Goal: Task Accomplishment & Management: Complete application form

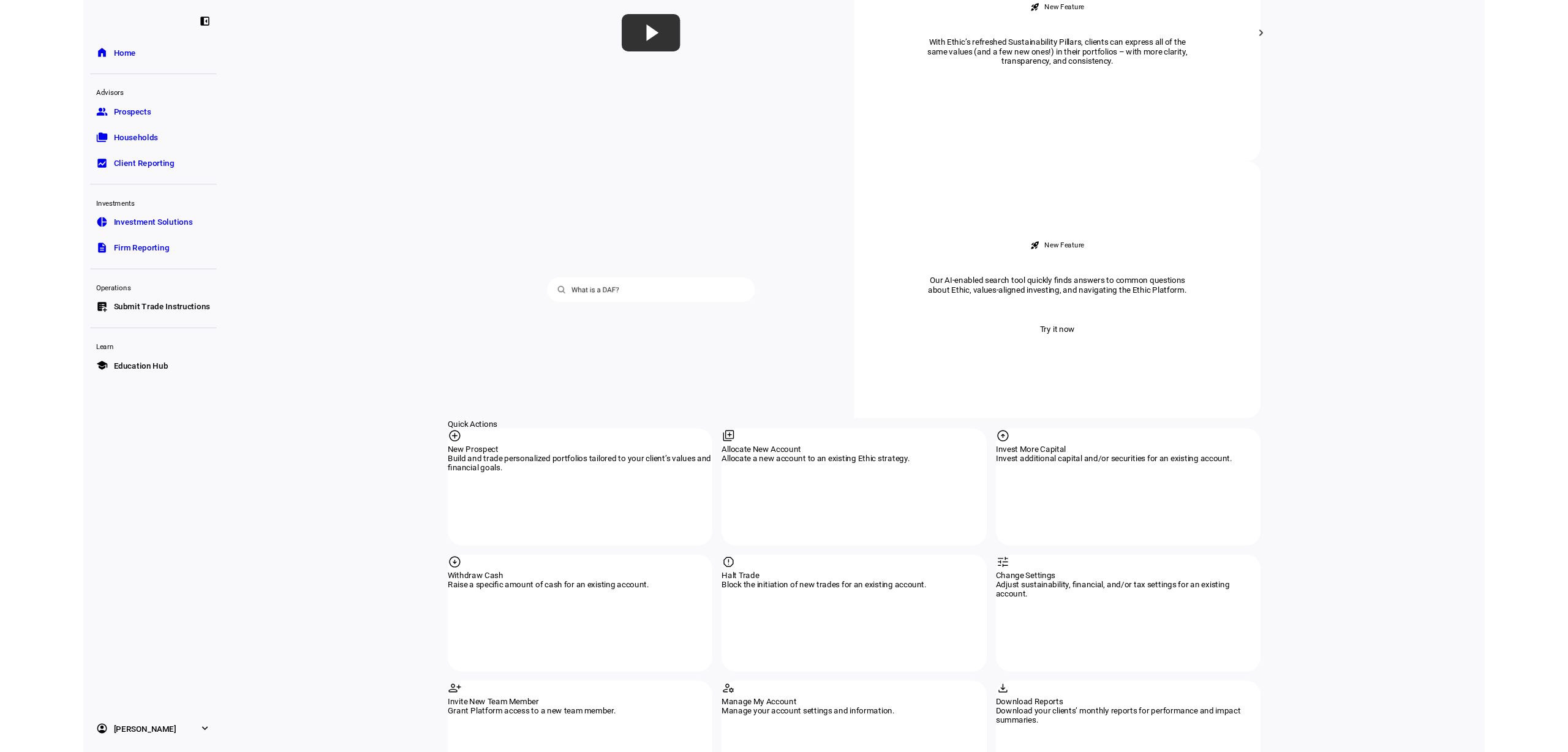
scroll to position [893, 0]
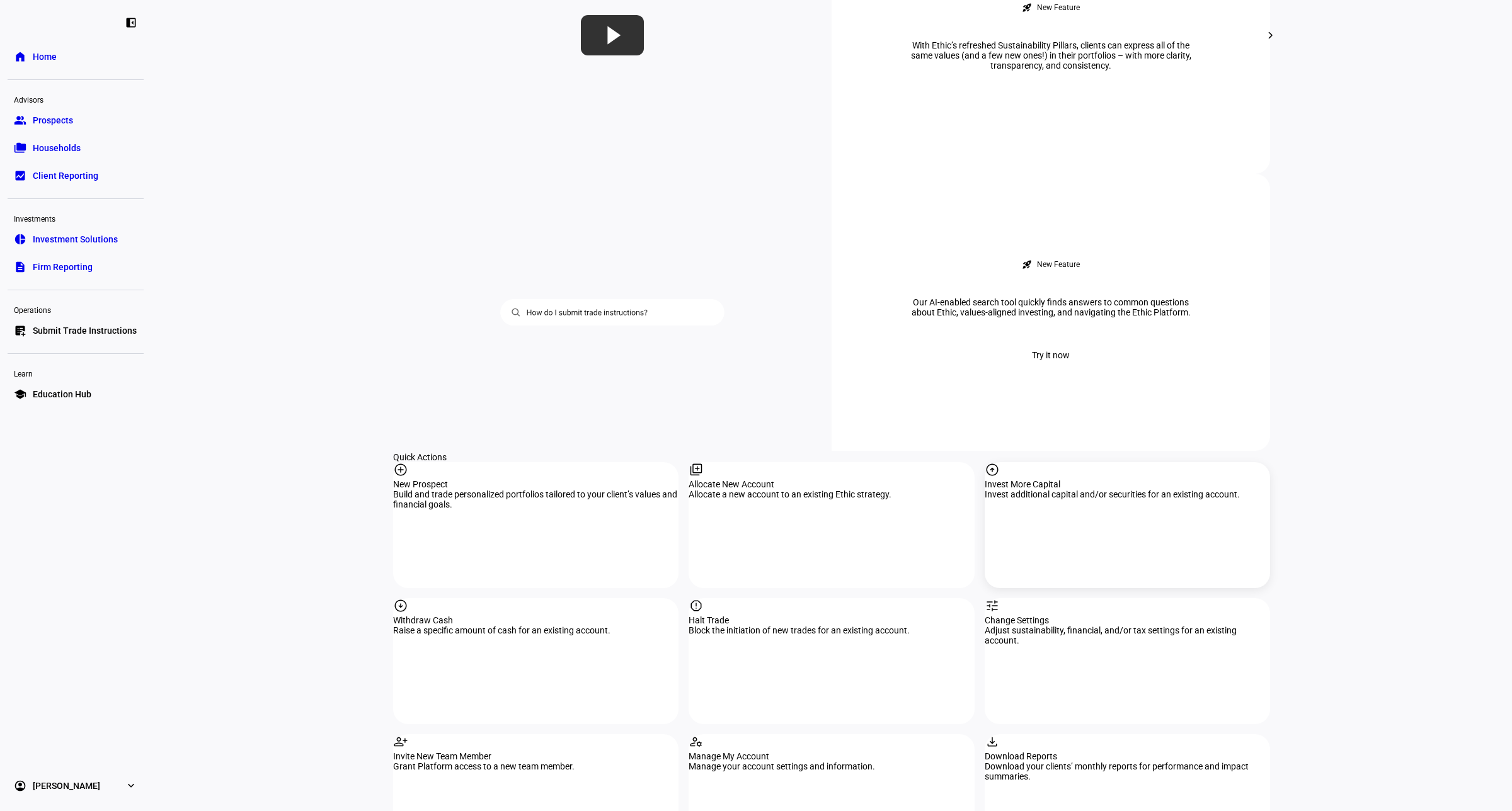
click at [1030, 479] on div "Invest More Capital" at bounding box center [1127, 484] width 285 height 10
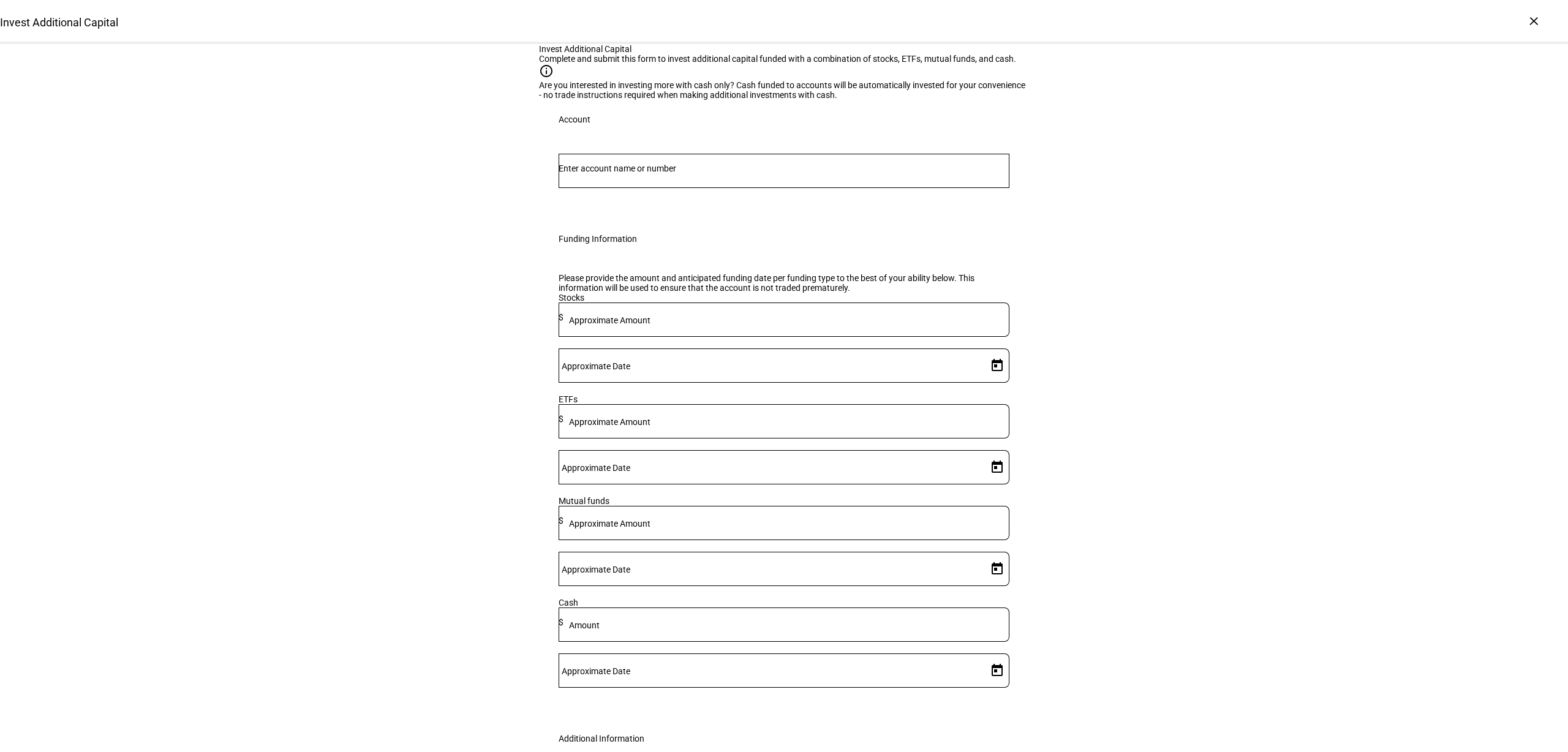
click at [317, 262] on div "Invest Additional Capital Complete and submit this form to invest additional ca…" at bounding box center [784, 447] width 1568 height 807
click at [654, 174] on input "Number" at bounding box center [784, 168] width 451 height 10
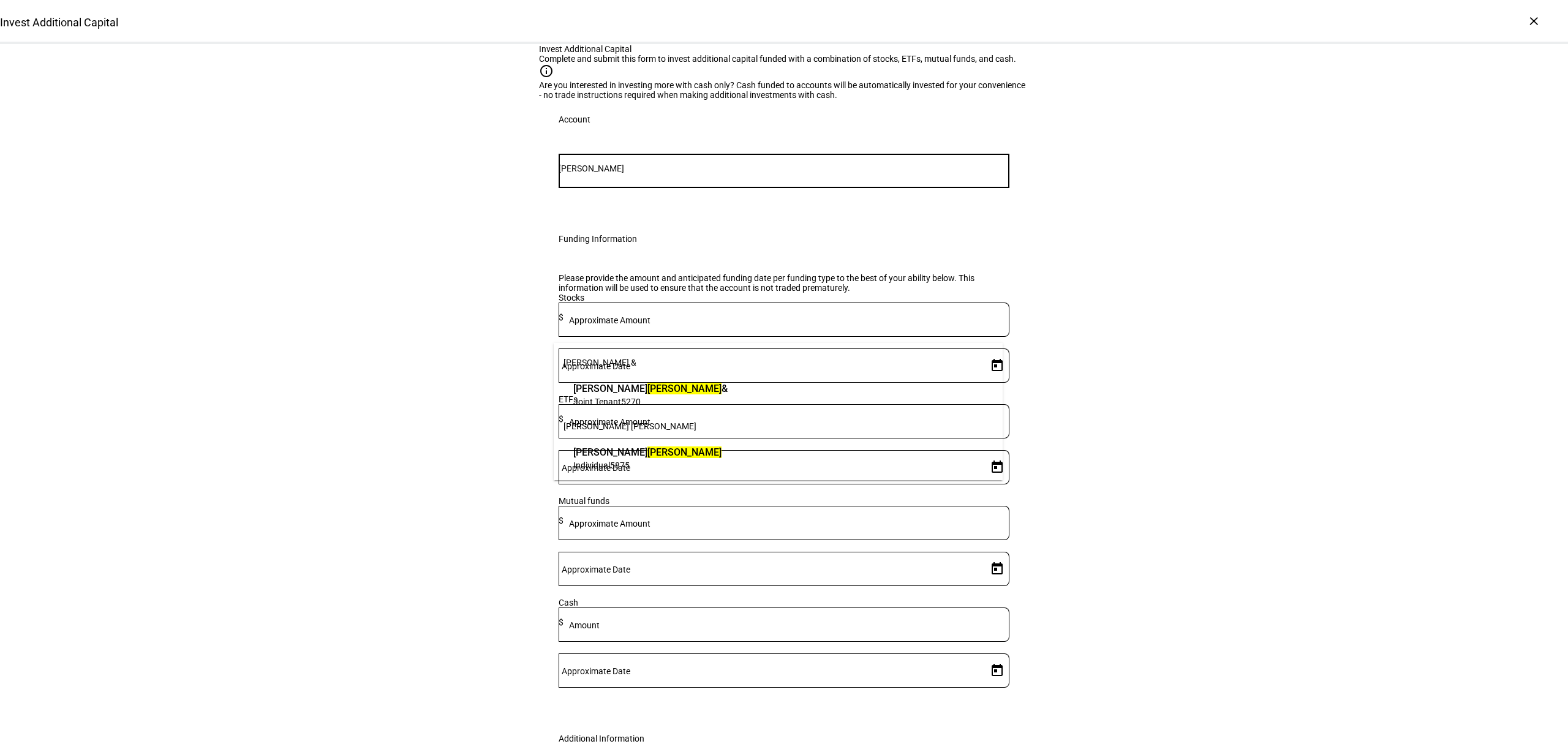
type input "[PERSON_NAME]"
click at [629, 455] on span "[PERSON_NAME] [PERSON_NAME]" at bounding box center [648, 452] width 148 height 14
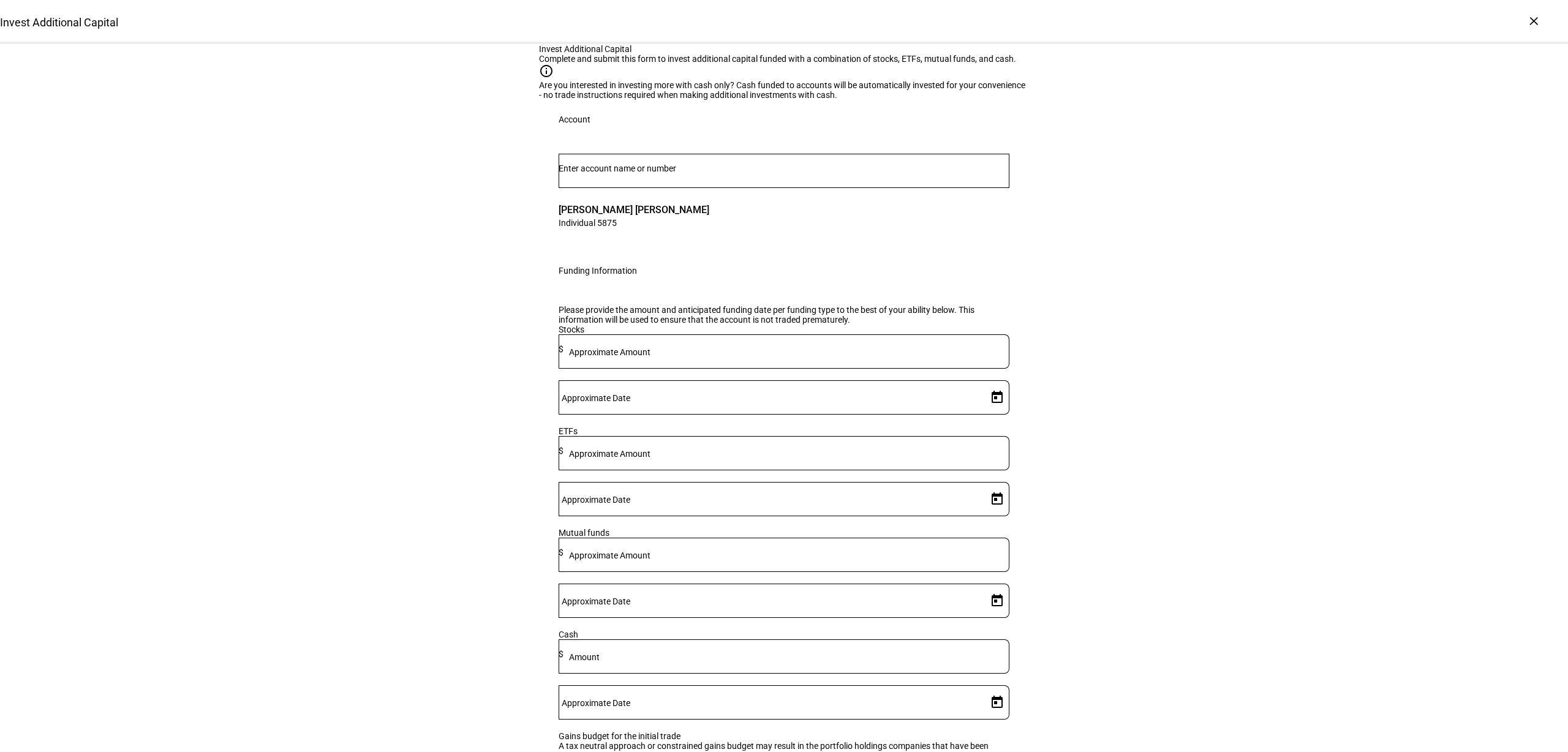
click at [651, 458] on mat-label "Approximate Amount" at bounding box center [610, 453] width 82 height 10
type input "11,000"
click at [991, 514] on span "Open calendar" at bounding box center [997, 499] width 30 height 30
click at [960, 456] on span "4" at bounding box center [964, 462] width 22 height 22
type input "[DATE]"
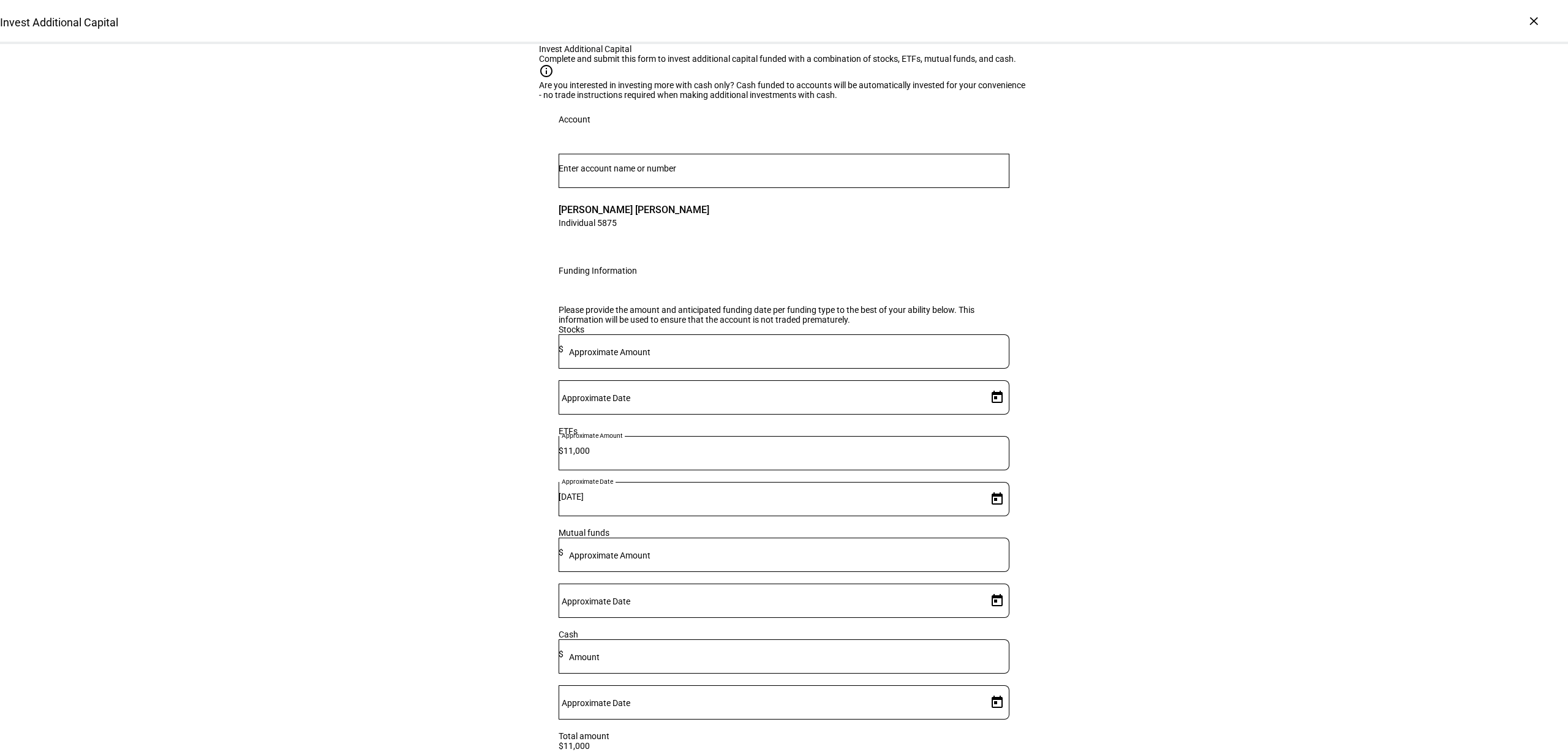
scroll to position [306, 0]
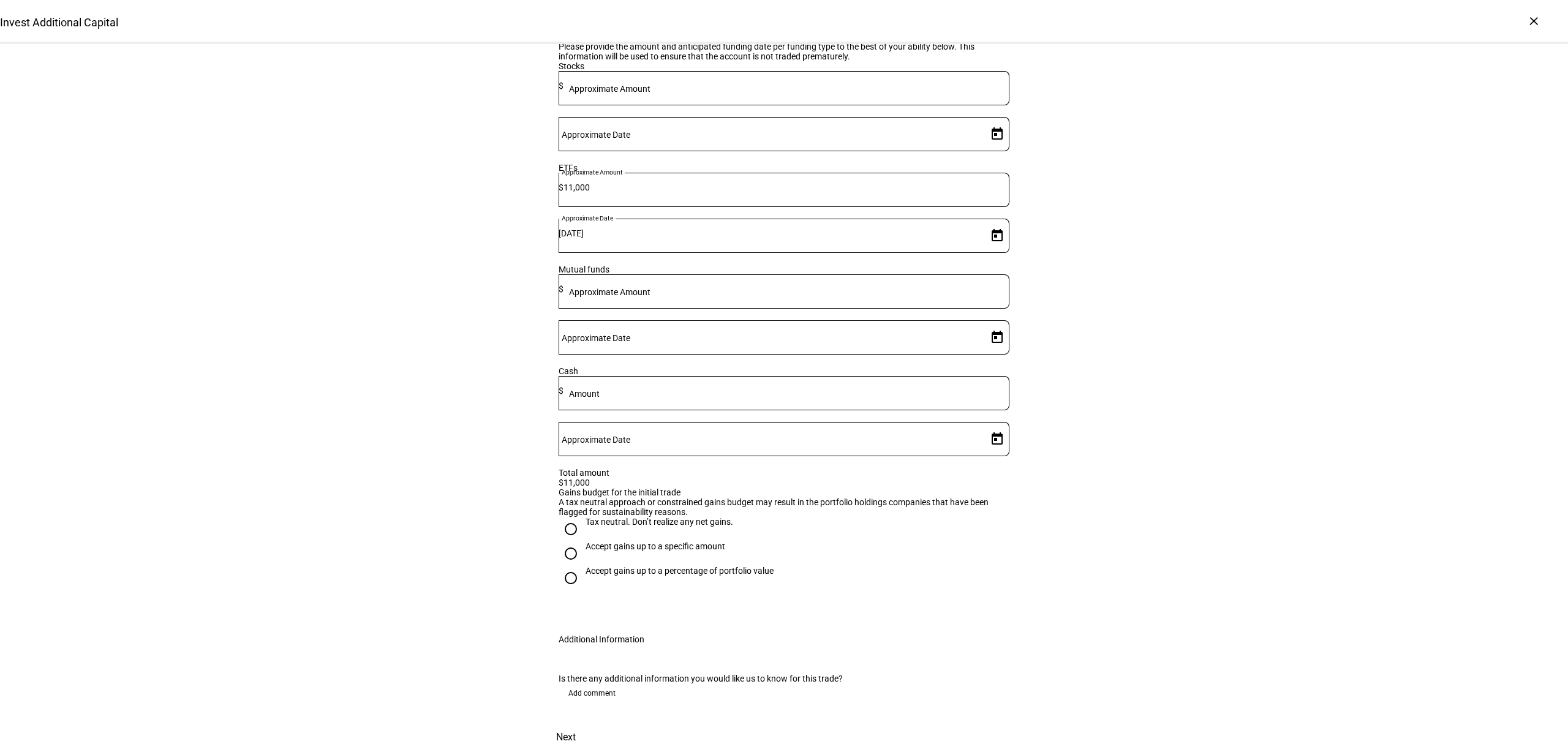
click at [577, 538] on div at bounding box center [571, 553] width 30 height 30
radio input "true"
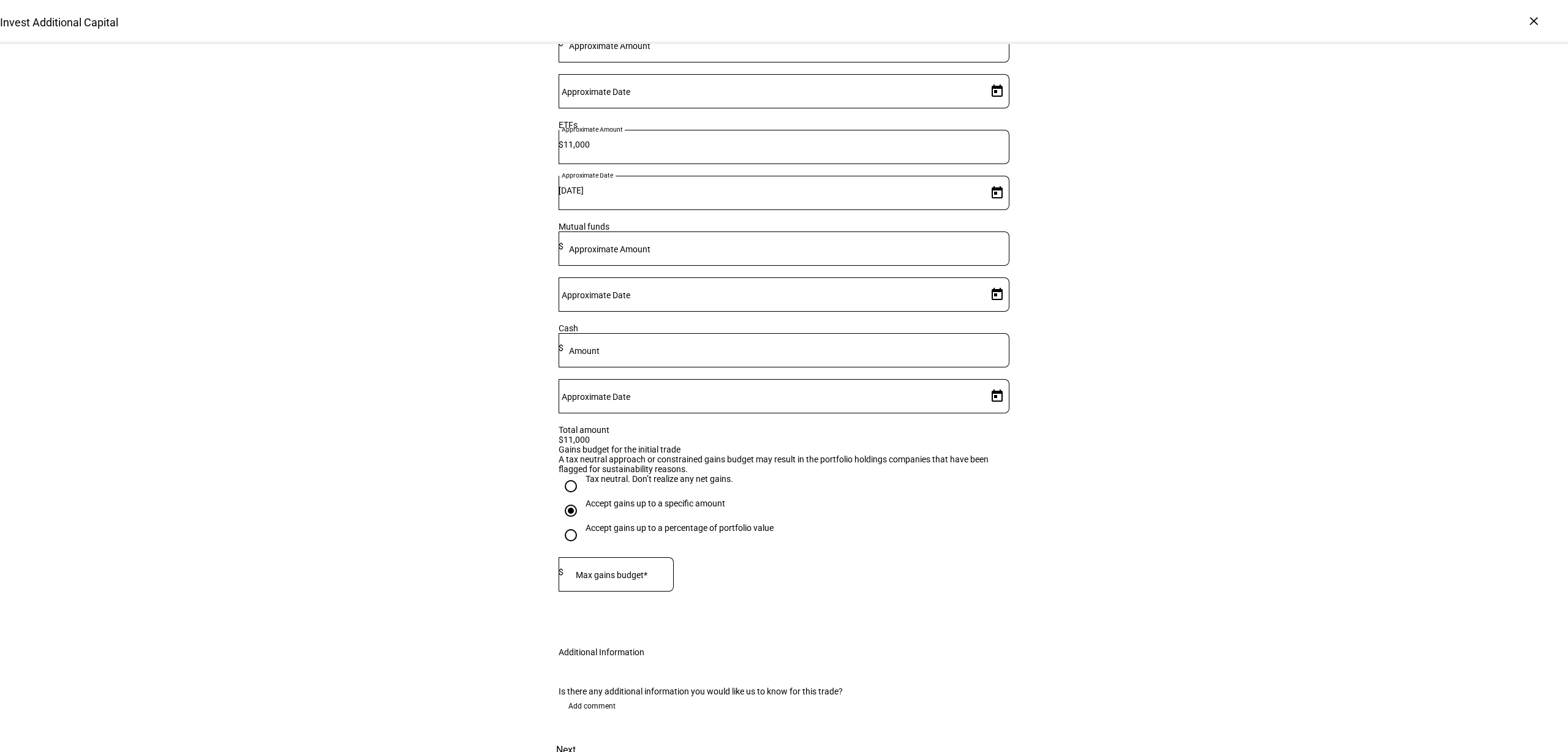
click at [623, 580] on mat-label "Max gains budget*" at bounding box center [611, 575] width 72 height 10
type input "1,000"
click at [1098, 535] on div "Invest Additional Capital Complete and submit this form to invest additional ca…" at bounding box center [784, 251] width 1568 height 1026
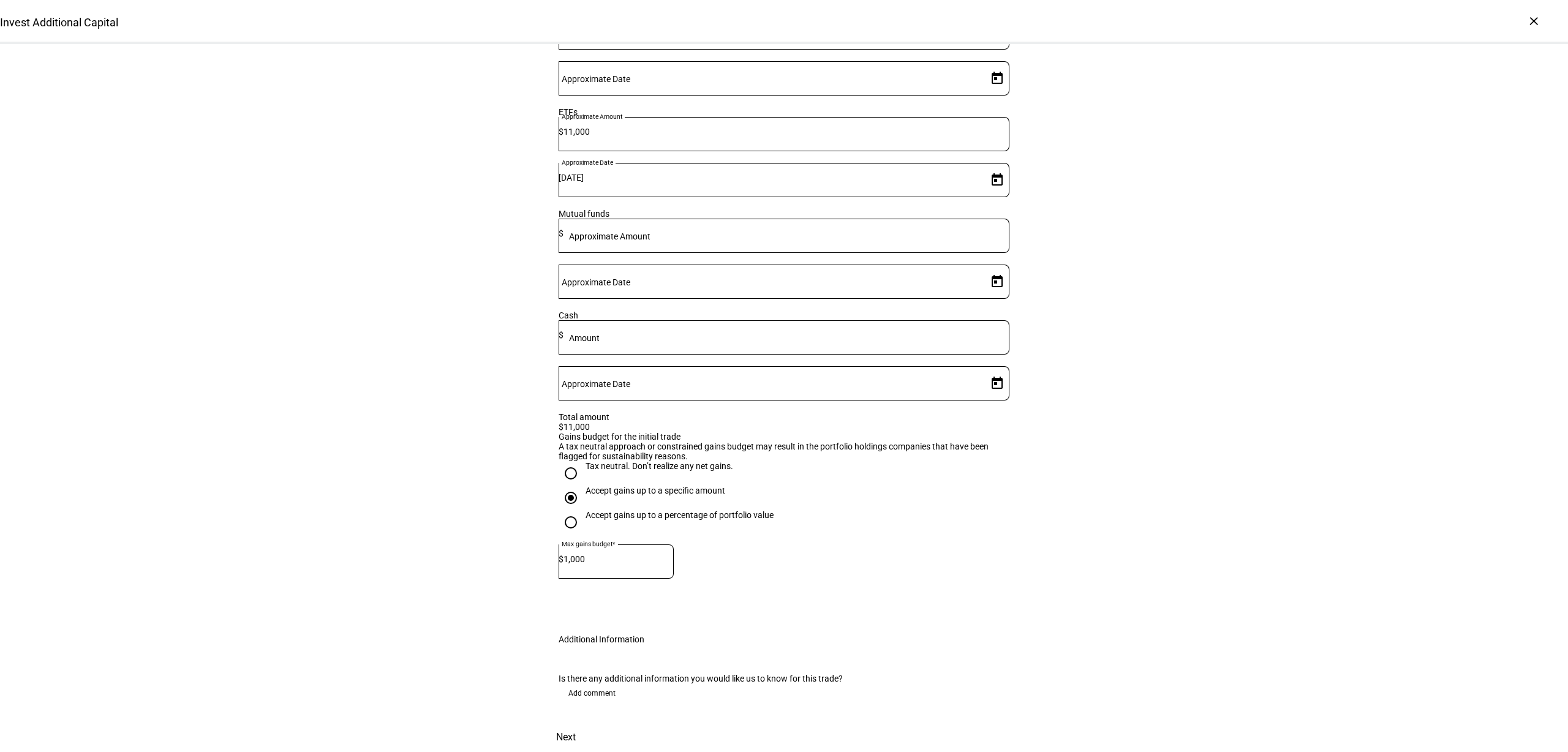
scroll to position [420, 0]
click at [577, 683] on span "Add comment" at bounding box center [592, 693] width 47 height 19
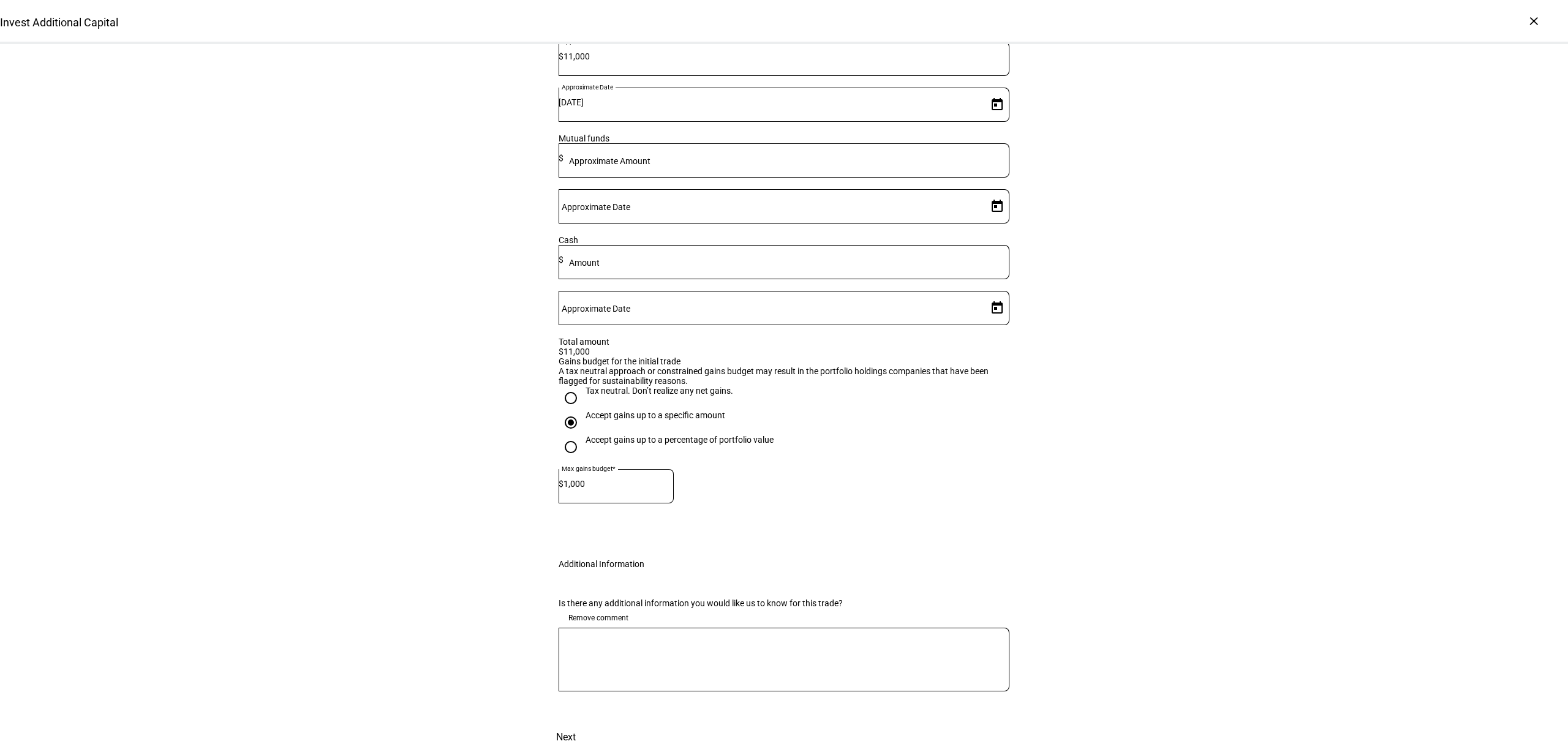
click at [594, 678] on textarea at bounding box center [784, 659] width 451 height 44
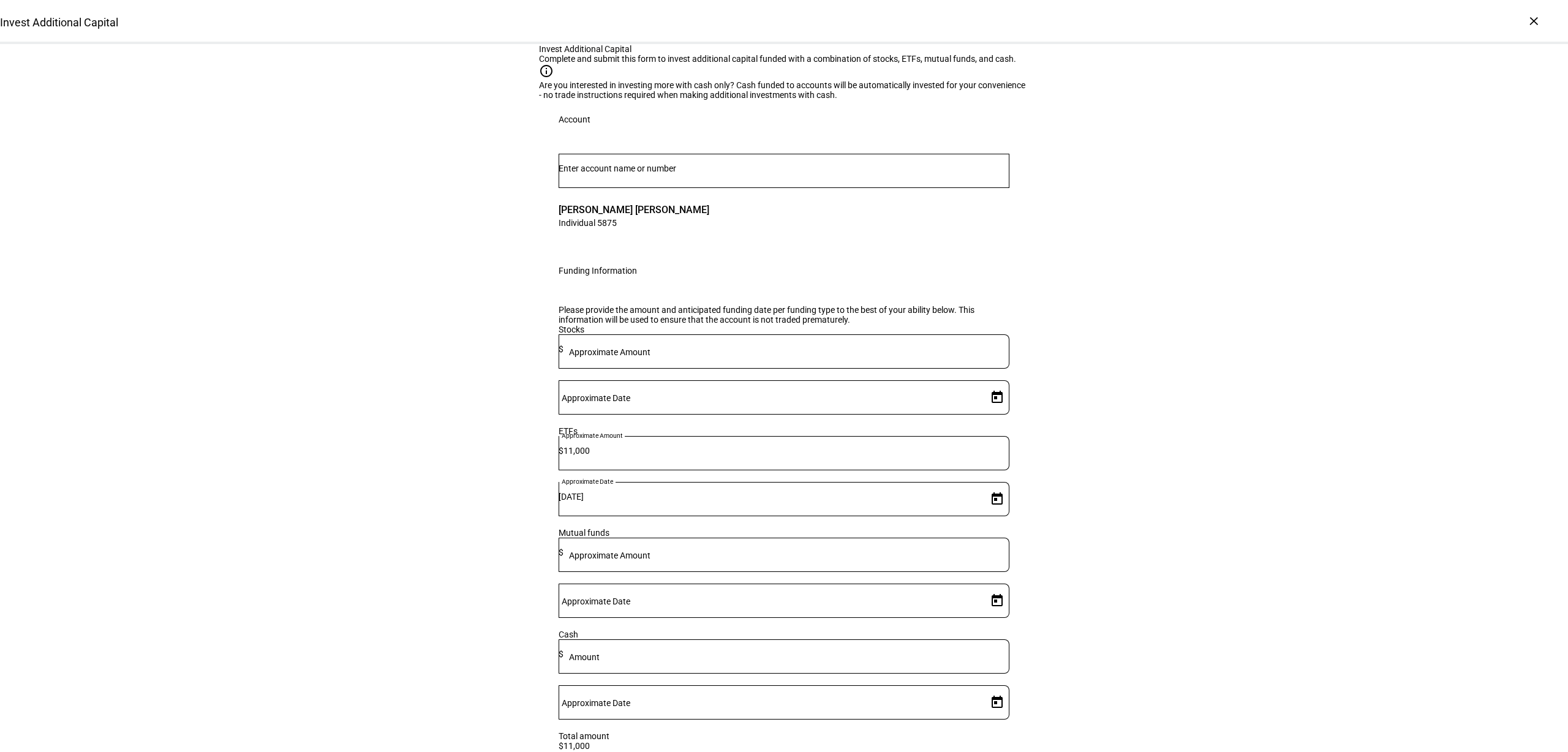
scroll to position [495, 0]
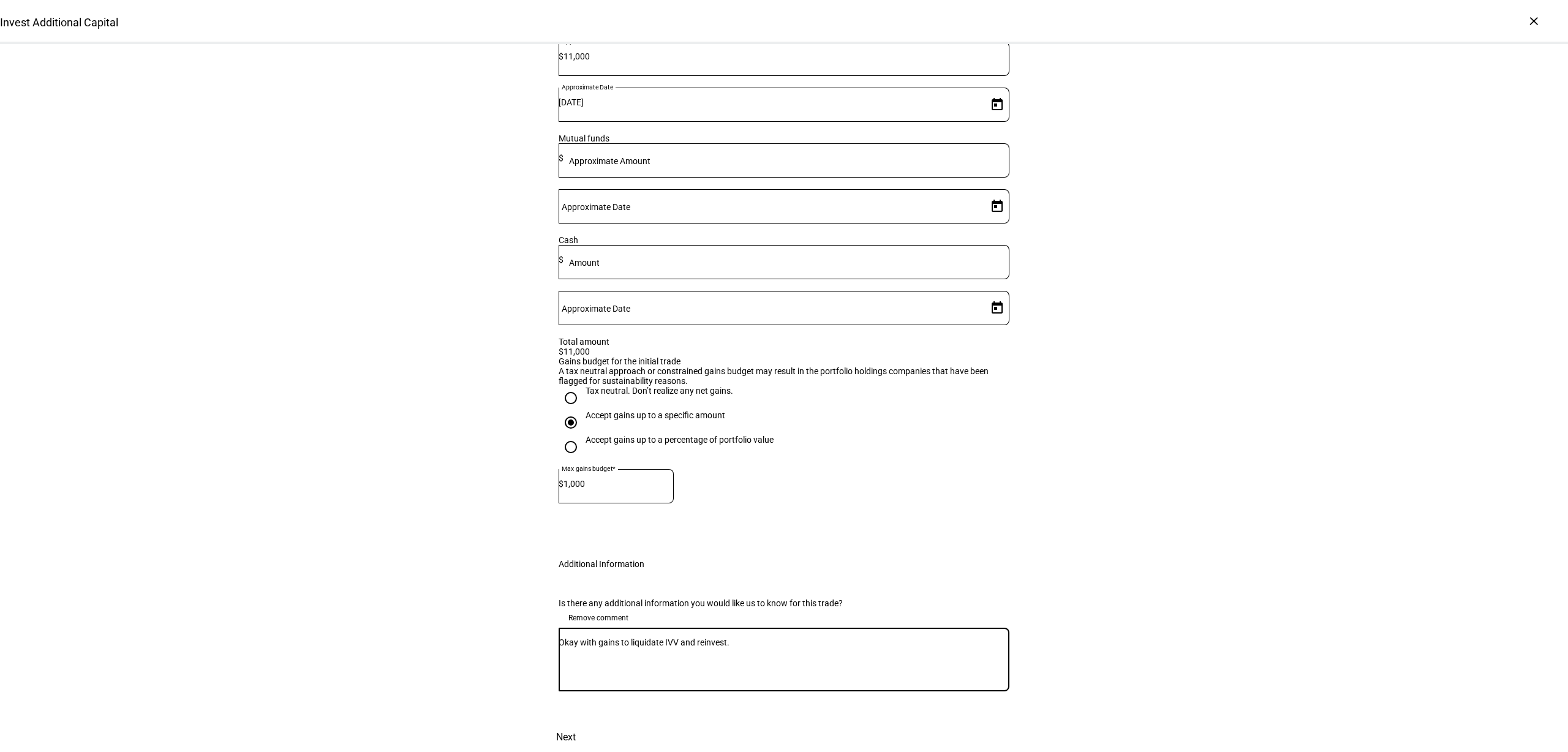
type textarea "Okay with gains to liquidate IVV and reinvest."
click at [1092, 255] on div "Invest Additional Capital Complete and submit this form to invest additional ca…" at bounding box center [784, 201] width 1568 height 1102
click at [593, 722] on button "Next" at bounding box center [565, 737] width 54 height 30
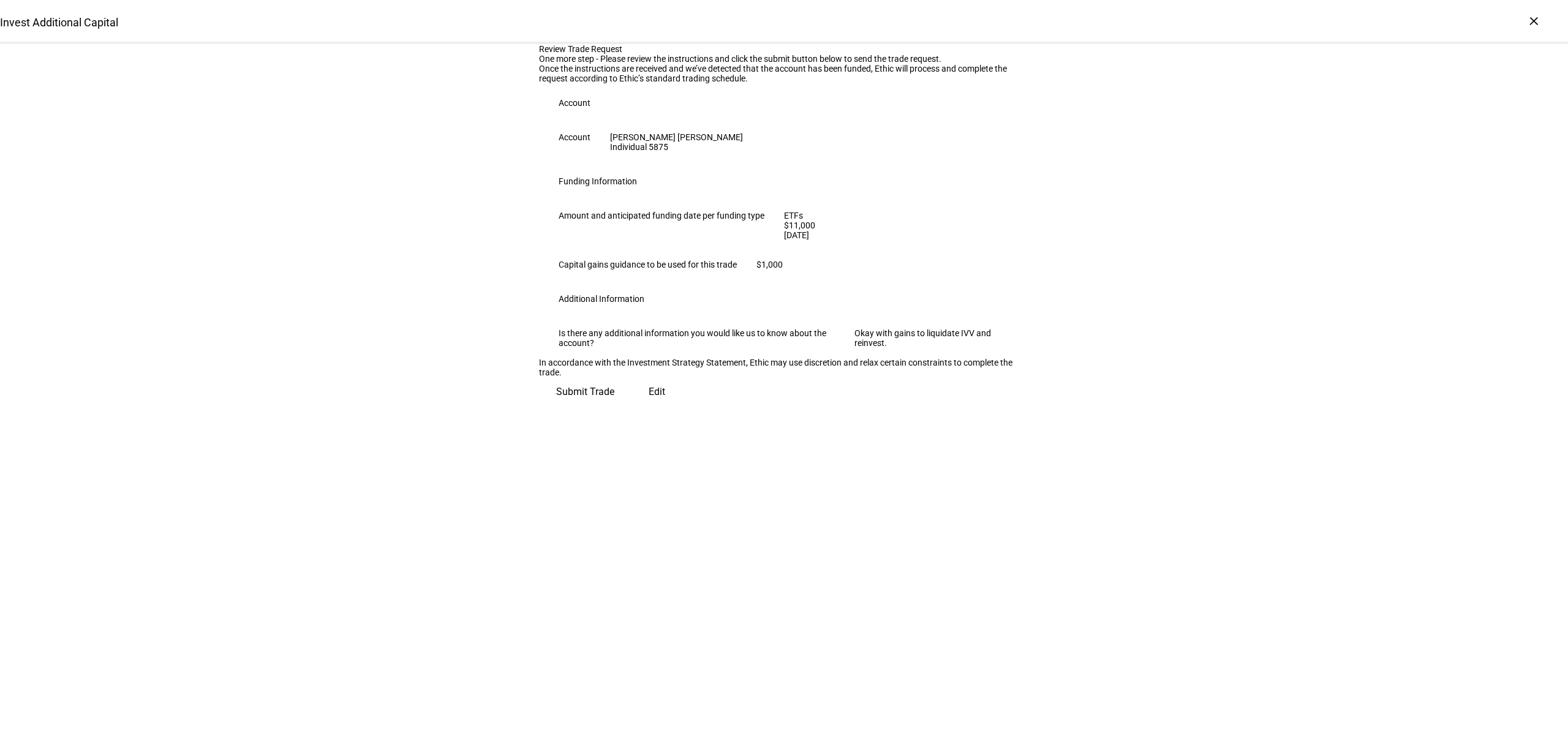
click at [614, 406] on span "Submit Trade" at bounding box center [585, 392] width 58 height 30
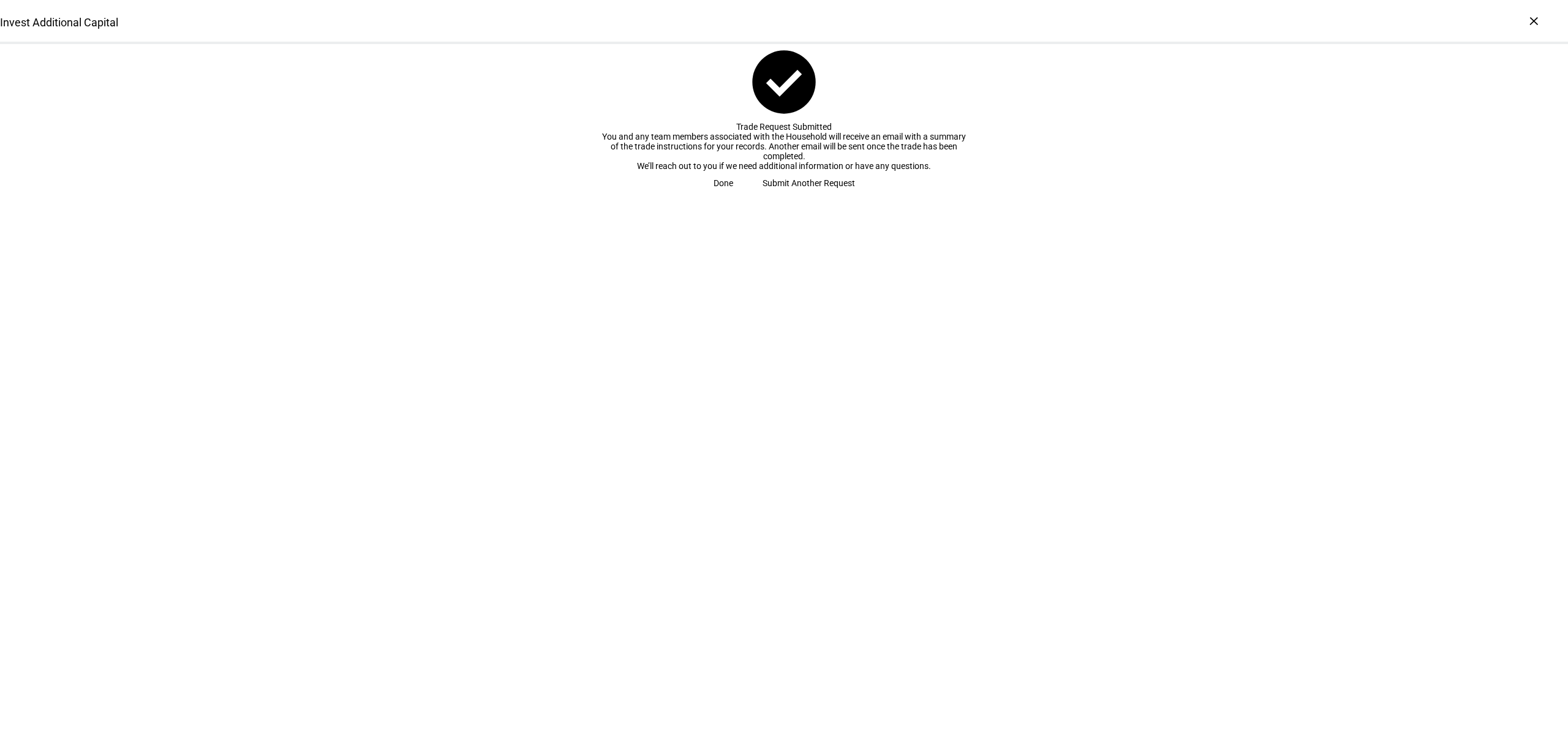
click at [733, 195] on span "Done" at bounding box center [724, 182] width 19 height 24
